Goal: Navigation & Orientation: Find specific page/section

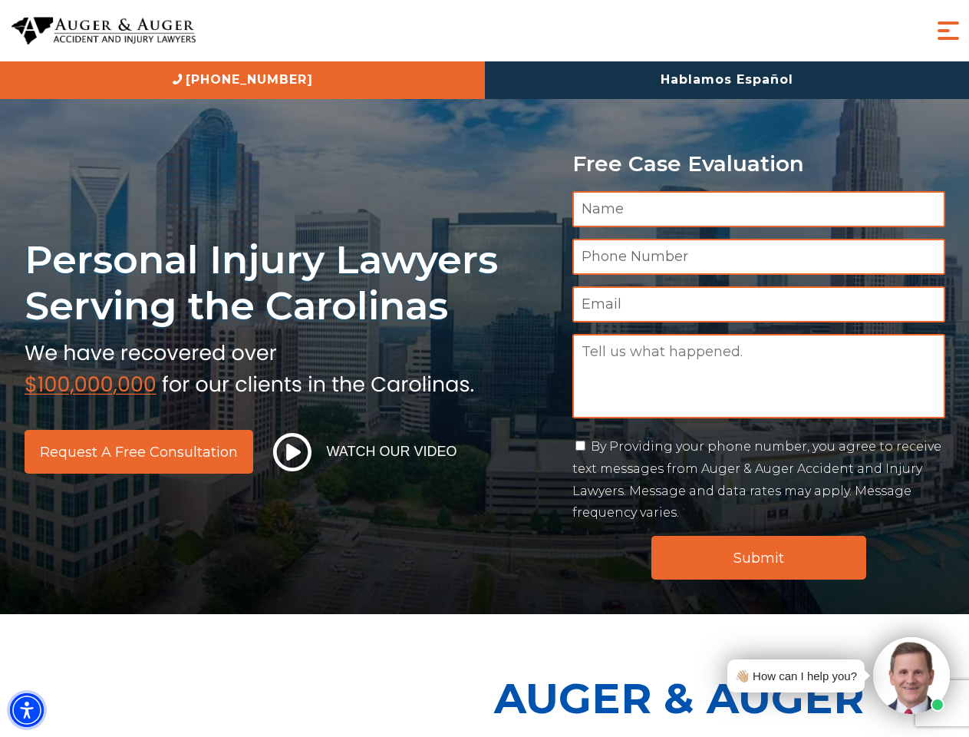
click at [27, 710] on img "Accessibility Menu" at bounding box center [27, 710] width 34 height 34
